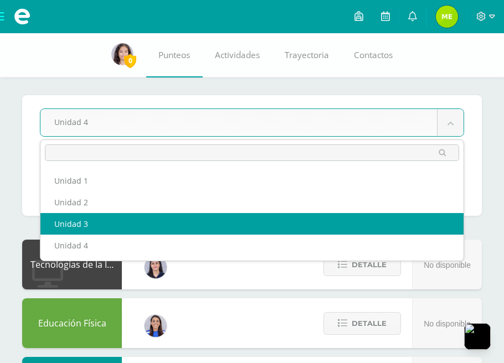
select select "Unidad 3"
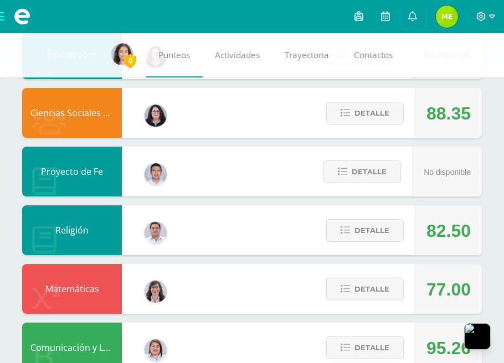
scroll to position [492, 0]
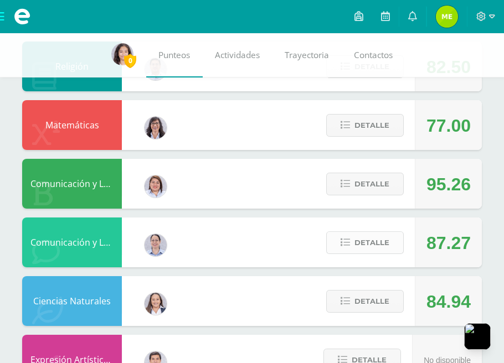
click at [369, 253] on button "Detalle" at bounding box center [365, 243] width 78 height 23
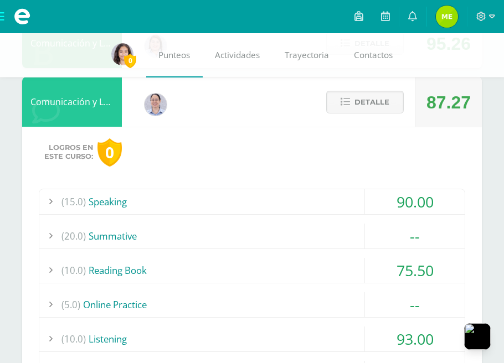
scroll to position [657, 0]
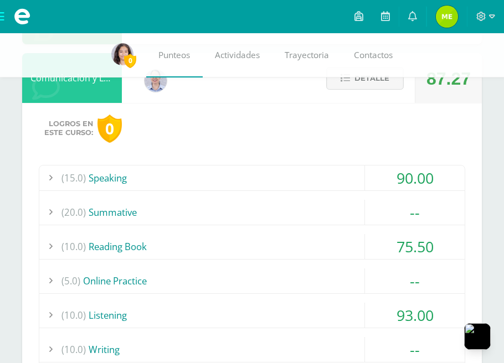
click at [351, 211] on div "(20.0) Summative" at bounding box center [252, 212] width 426 height 25
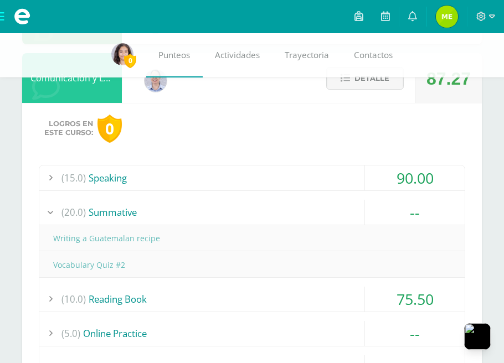
click at [351, 211] on div "(20.0) Summative" at bounding box center [252, 212] width 426 height 25
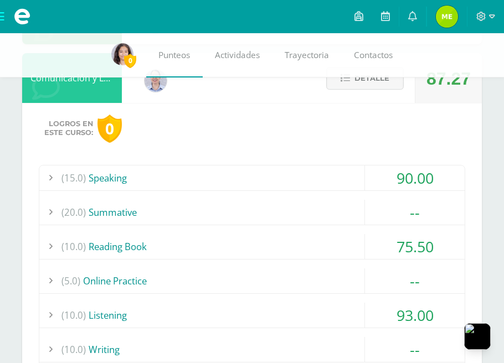
scroll to position [821, 0]
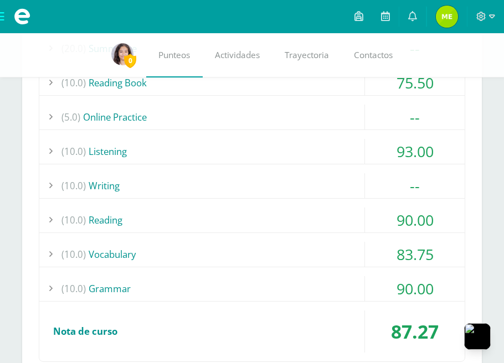
click at [291, 183] on div "(10.0) Writing" at bounding box center [252, 185] width 426 height 25
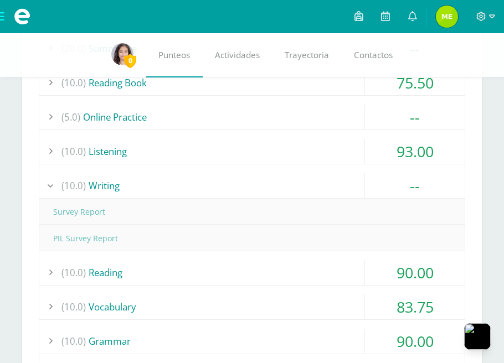
click at [291, 183] on div "(10.0) Writing" at bounding box center [252, 185] width 426 height 25
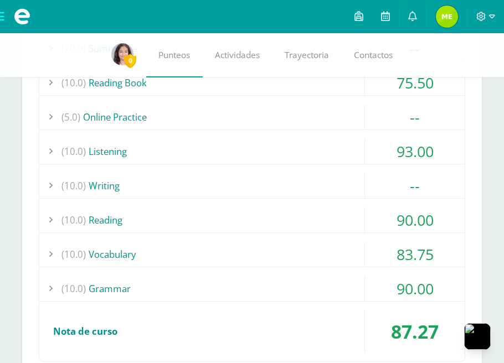
click at [253, 134] on div "(15.0) Speaking 90.00 Perfect Meal 90.00" at bounding box center [252, 181] width 427 height 361
click at [248, 119] on div "(5.0) Online Practice" at bounding box center [252, 117] width 426 height 25
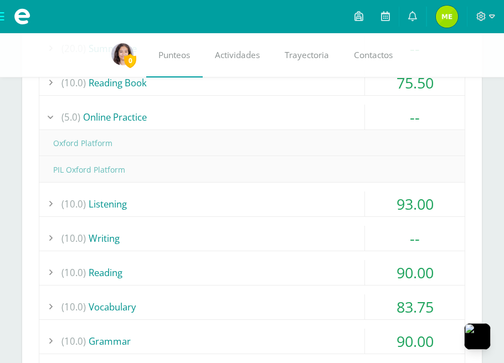
click at [248, 119] on div "(5.0) Online Practice" at bounding box center [252, 117] width 426 height 25
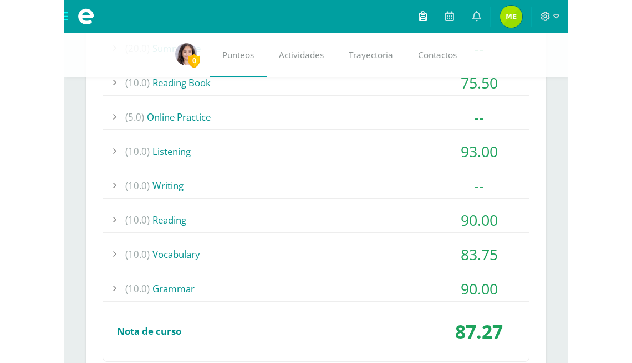
scroll to position [755, 0]
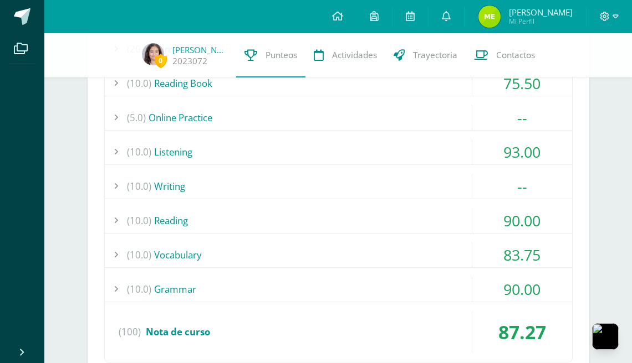
click at [316, 86] on div "(10.0) Reading Book" at bounding box center [338, 83] width 467 height 25
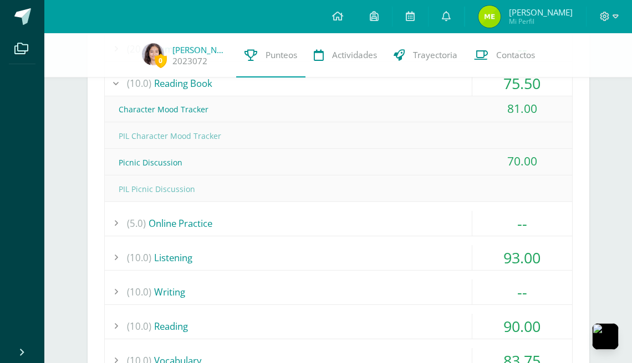
click at [316, 86] on div "(10.0) Reading Book" at bounding box center [338, 83] width 467 height 25
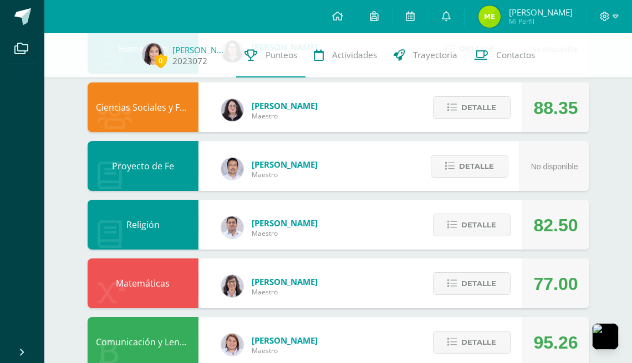
scroll to position [262, 0]
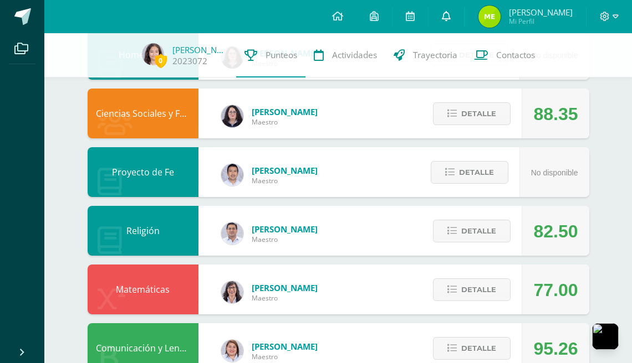
click at [450, 14] on link at bounding box center [445, 16] width 35 height 33
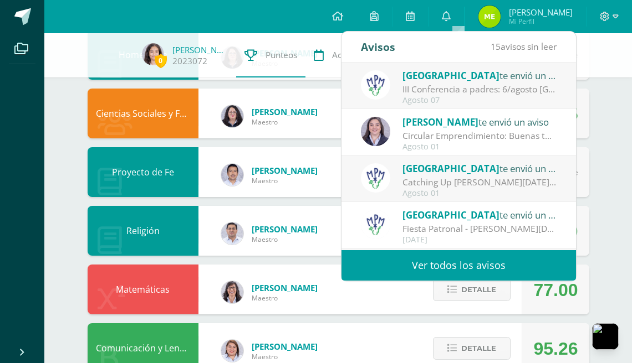
click at [457, 135] on div "Circular Emprendimiento: Buenas tardes Padres de familia, adjunto les comparto …" at bounding box center [479, 136] width 154 height 13
click at [449, 127] on span "[PERSON_NAME]" at bounding box center [440, 122] width 76 height 13
click at [440, 117] on span "[PERSON_NAME]" at bounding box center [440, 122] width 76 height 13
click at [440, 129] on div "Alejandra Jerez te envió un aviso" at bounding box center [479, 122] width 154 height 14
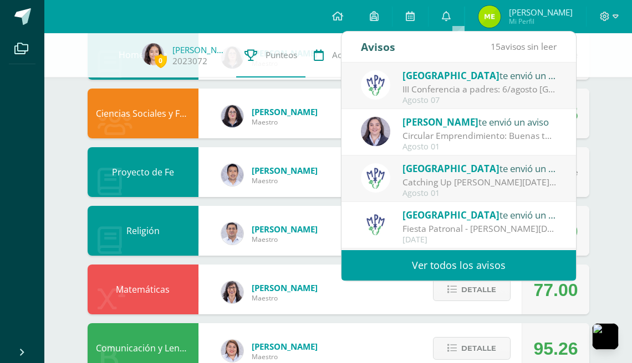
click at [440, 129] on div "Alejandra Jerez te envió un aviso" at bounding box center [479, 122] width 154 height 14
click at [439, 130] on div "Circular Emprendimiento: Buenas tardes Padres de familia, adjunto les comparto …" at bounding box center [479, 136] width 154 height 13
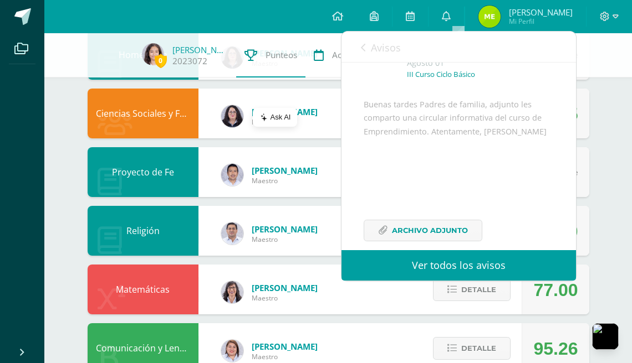
scroll to position [107, 0]
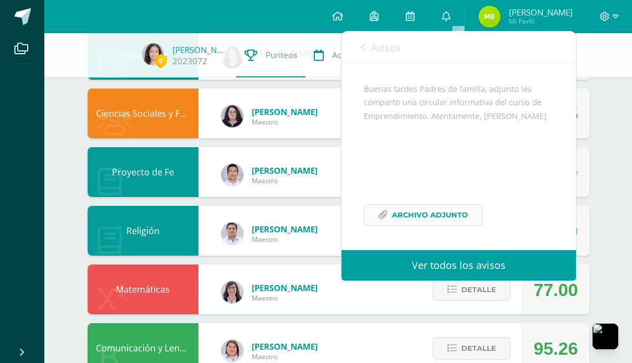
click at [426, 214] on span "Archivo Adjunto" at bounding box center [430, 215] width 76 height 20
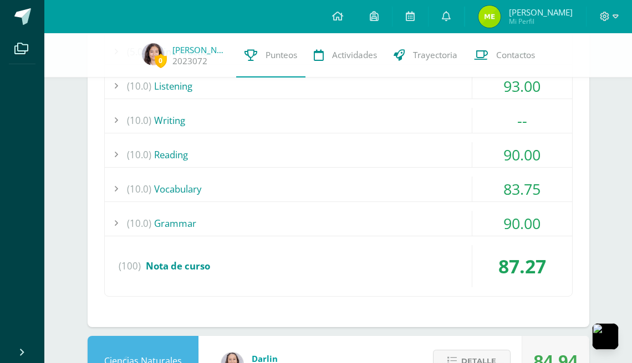
scroll to position [1159, 0]
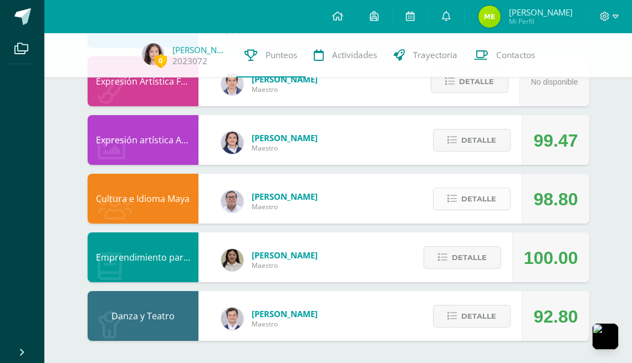
click at [474, 201] on span "Detalle" at bounding box center [478, 199] width 35 height 20
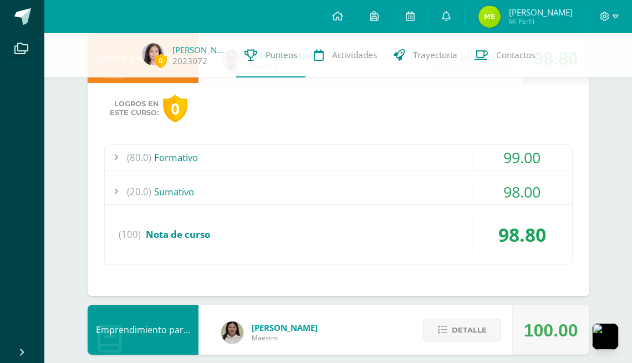
scroll to position [1323, 0]
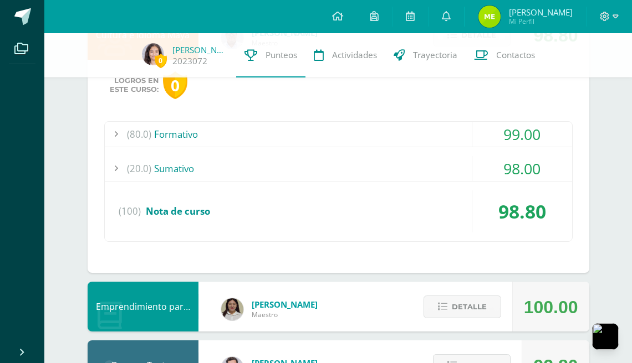
click at [430, 171] on div "(20.0) Sumativo" at bounding box center [338, 168] width 467 height 25
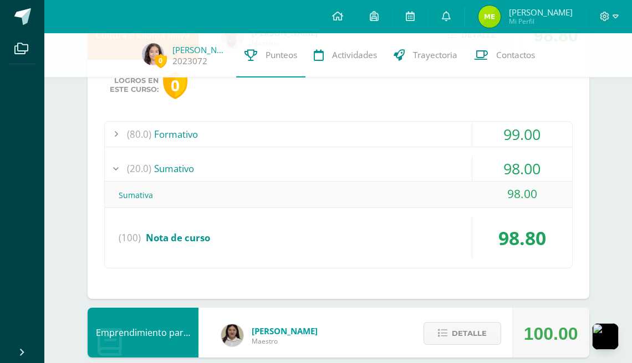
click at [413, 136] on div "(80.0) Formativo" at bounding box center [338, 134] width 467 height 25
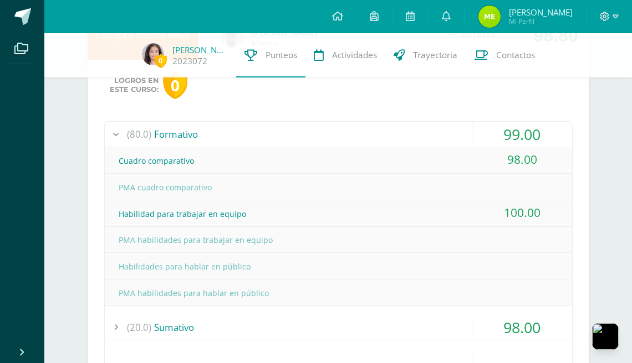
click at [413, 136] on div "(80.0) Formativo" at bounding box center [338, 134] width 467 height 25
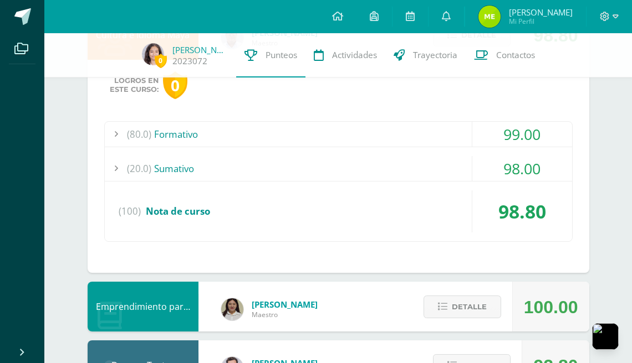
scroll to position [1159, 0]
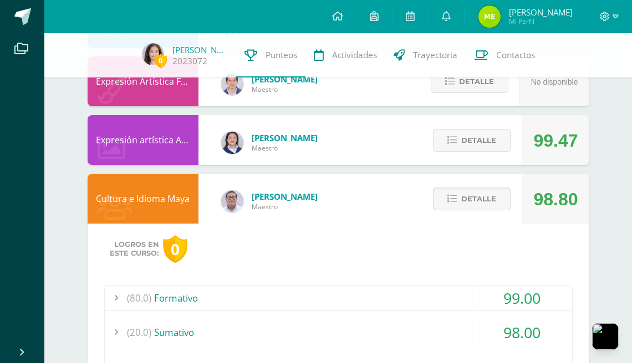
click at [477, 192] on span "Detalle" at bounding box center [478, 199] width 35 height 20
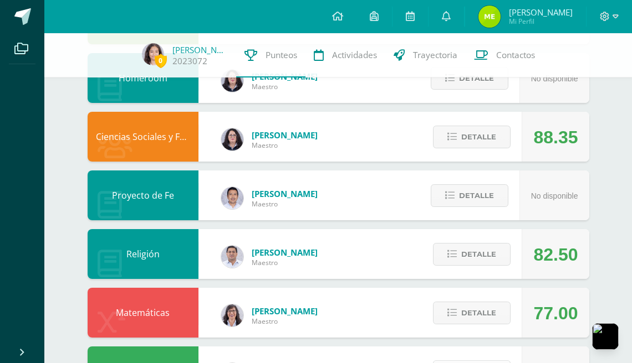
scroll to position [9, 0]
